Goal: Register for event/course

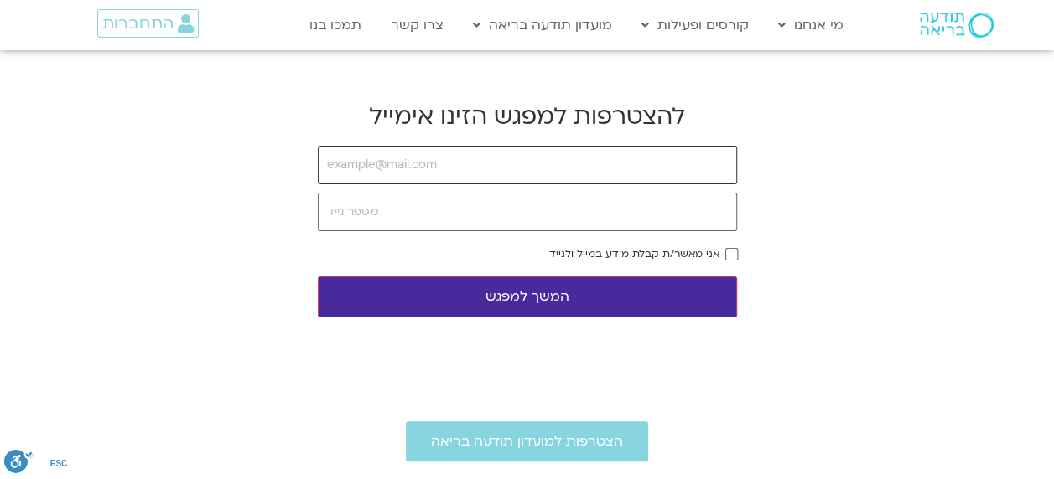
click at [438, 166] on input "email" at bounding box center [527, 165] width 419 height 39
type input "[EMAIL_ADDRESS][DOMAIN_NAME]"
click at [444, 205] on input "tel" at bounding box center [527, 212] width 419 height 39
type input "0505435438"
click at [546, 291] on button "המשך למפגש" at bounding box center [527, 297] width 419 height 41
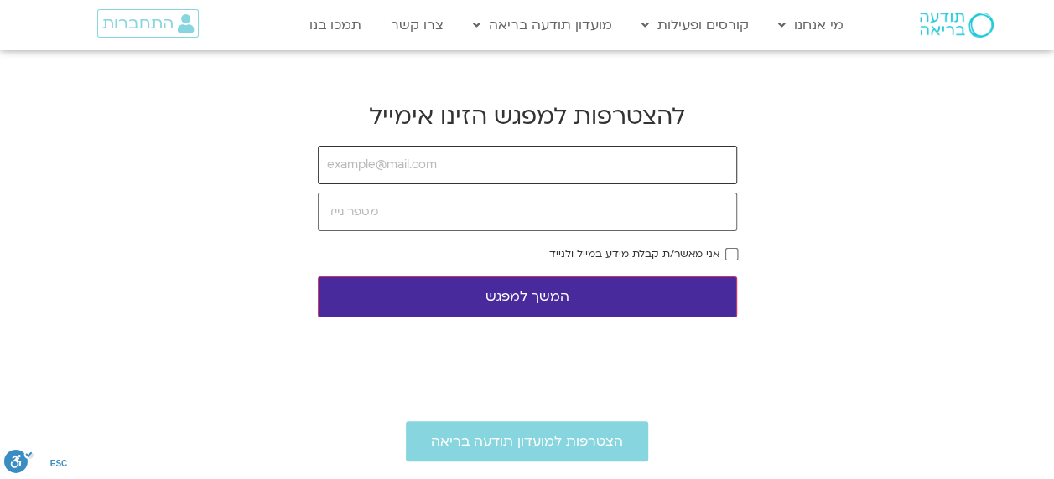
click at [427, 167] on input "email" at bounding box center [527, 165] width 419 height 39
type input "[EMAIL_ADDRESS][DOMAIN_NAME]"
type input "0505435438"
click at [550, 297] on button "המשך למפגש" at bounding box center [527, 297] width 419 height 41
